Goal: Ask a question

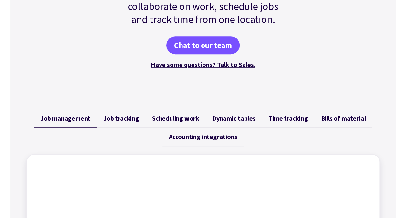
scroll to position [184, 0]
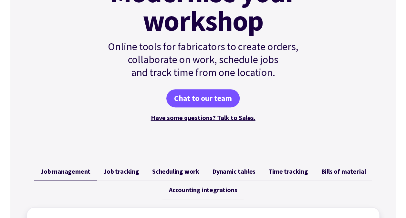
scroll to position [0, 0]
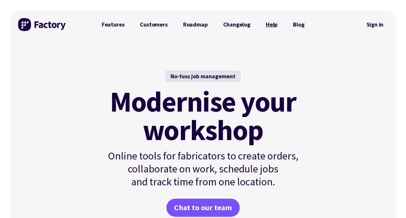
click at [267, 19] on link "Help" at bounding box center [271, 24] width 27 height 13
click at [29, 31] on div at bounding box center [42, 24] width 48 height 28
click at [29, 31] on img at bounding box center [42, 24] width 48 height 13
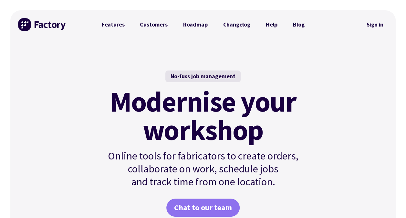
click at [224, 202] on link "Chat to our team" at bounding box center [202, 207] width 73 height 18
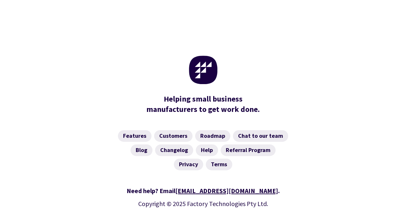
scroll to position [394, 0]
